Goal: Navigation & Orientation: Find specific page/section

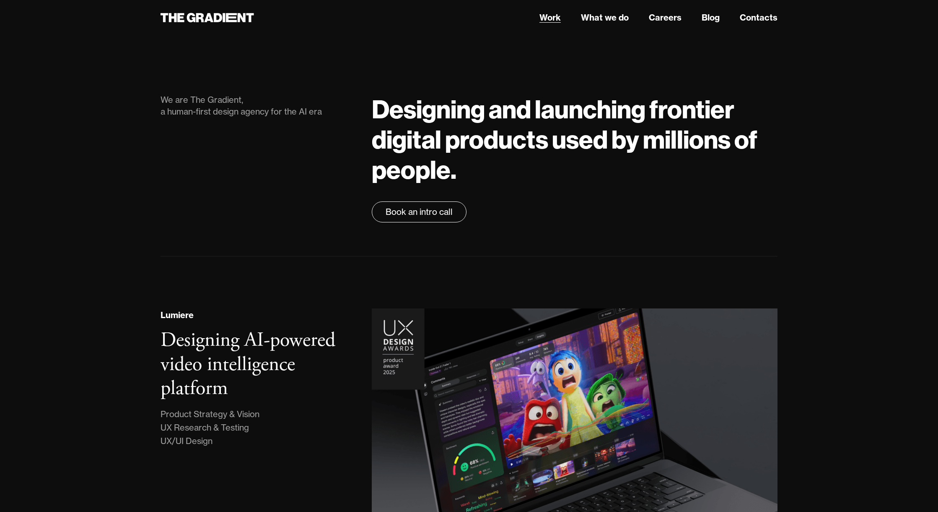
click at [542, 19] on link "Work" at bounding box center [550, 17] width 21 height 13
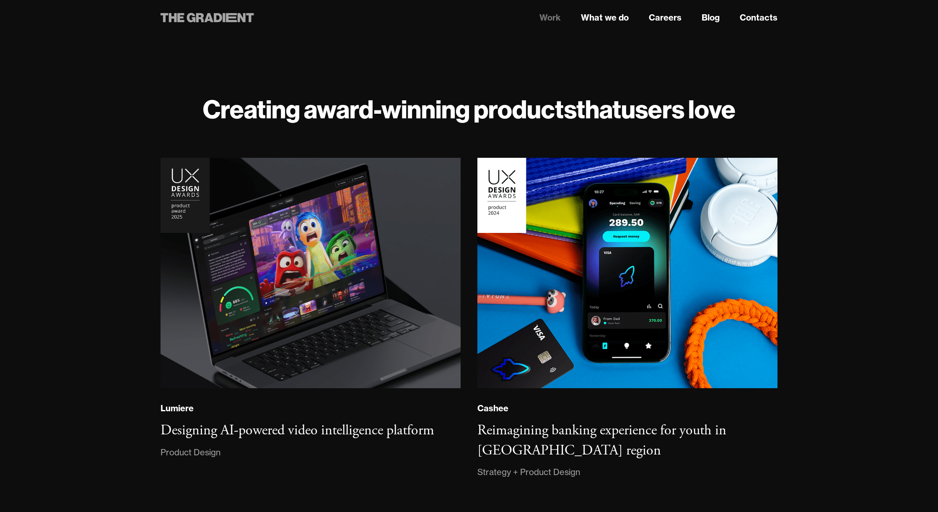
drag, startPoint x: 265, startPoint y: 21, endPoint x: 184, endPoint y: 20, distance: 81.8
click at [184, 20] on div at bounding box center [257, 17] width 211 height 15
